Goal: Navigation & Orientation: Find specific page/section

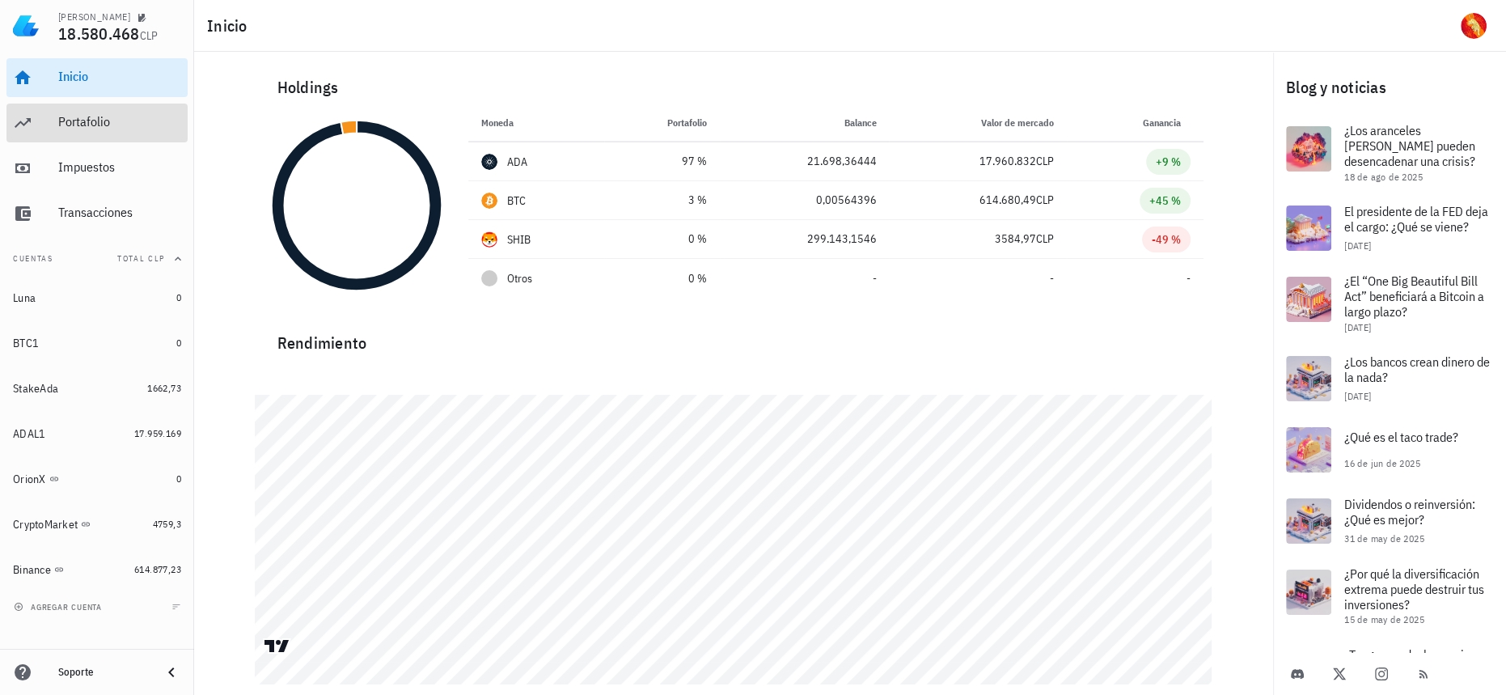
click at [100, 124] on div "Portafolio" at bounding box center [119, 121] width 123 height 15
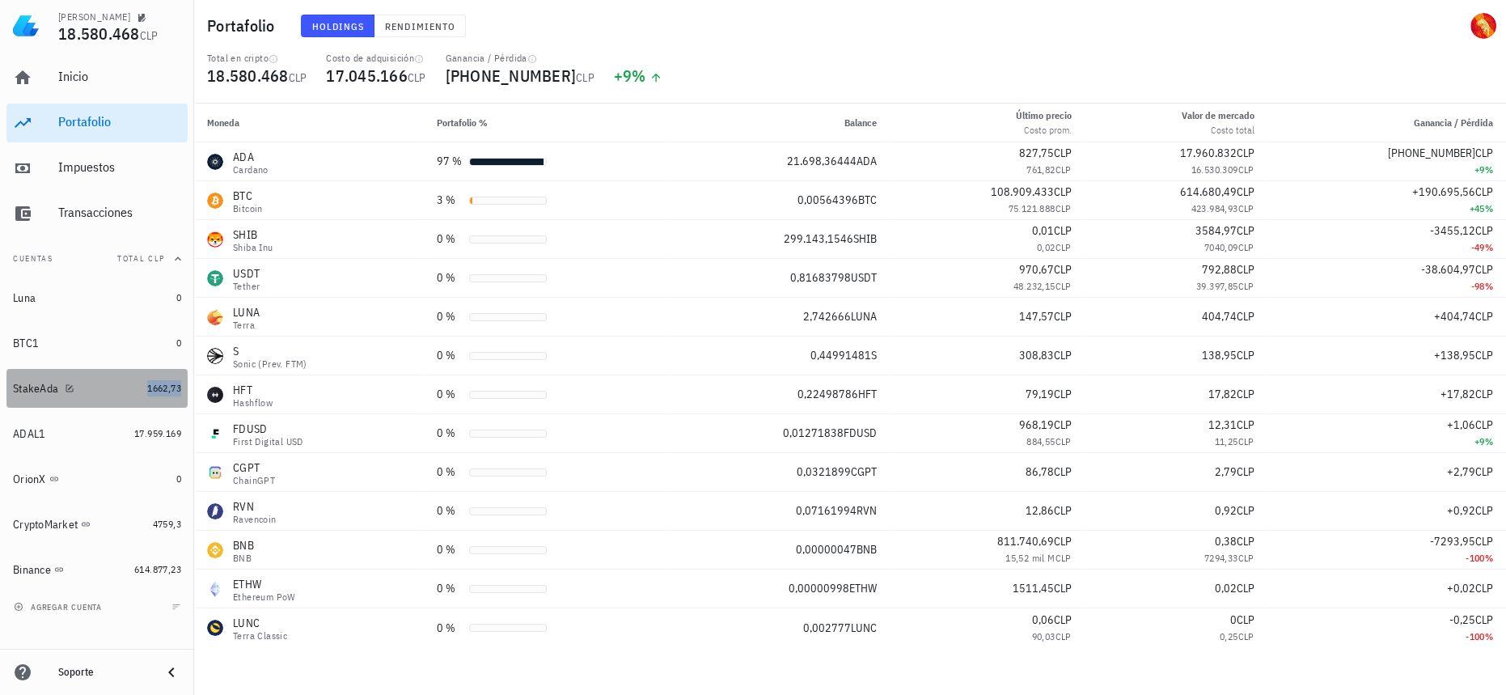
click at [152, 389] on span "1662,73" at bounding box center [164, 388] width 34 height 12
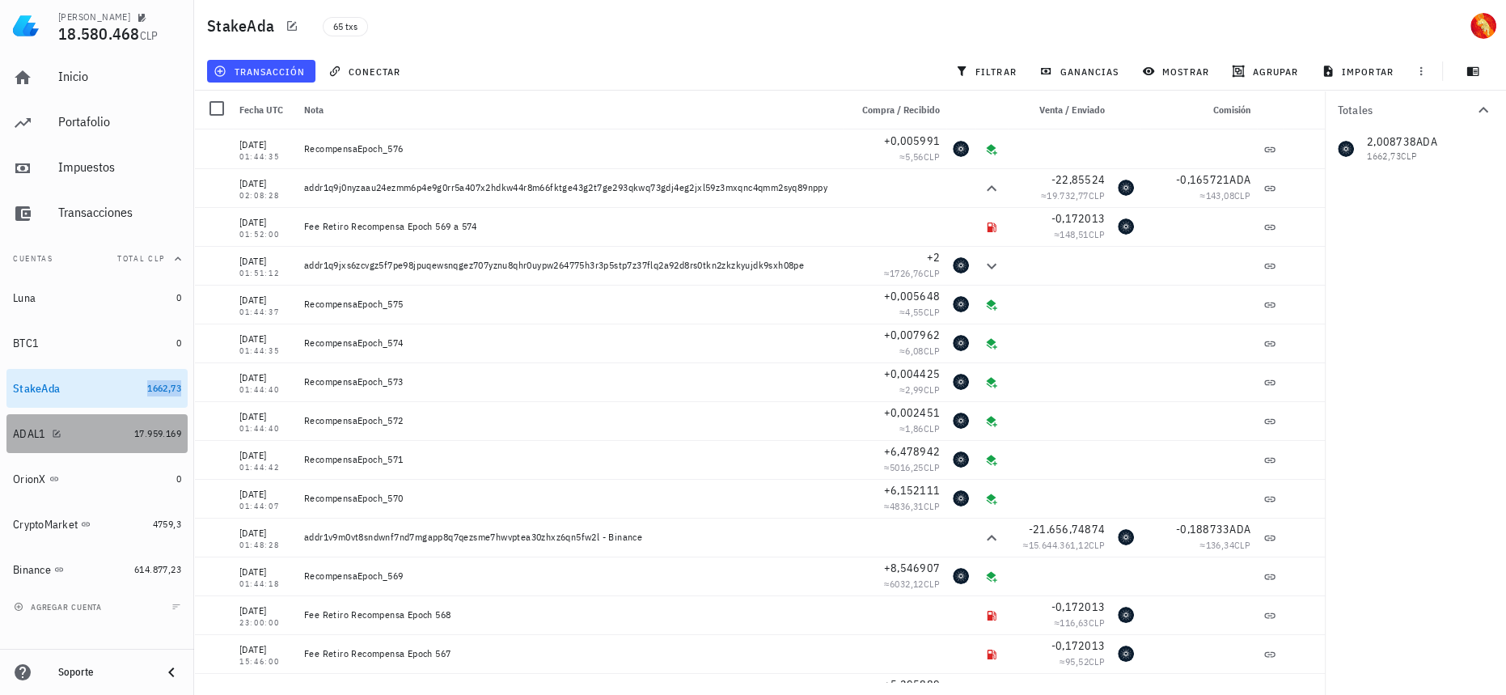
click at [147, 444] on link "ADAL1 17.959.169" at bounding box center [96, 433] width 181 height 39
